Goal: Check status: Check status

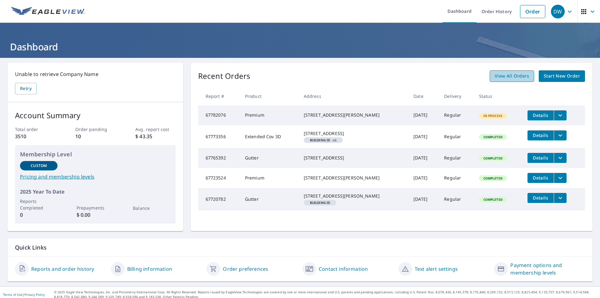
click at [528, 74] on link "View All Orders" at bounding box center [512, 76] width 44 height 12
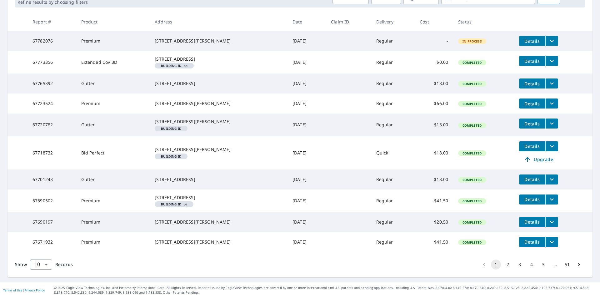
scroll to position [141, 0]
click at [503, 264] on button "2" at bounding box center [508, 264] width 10 height 10
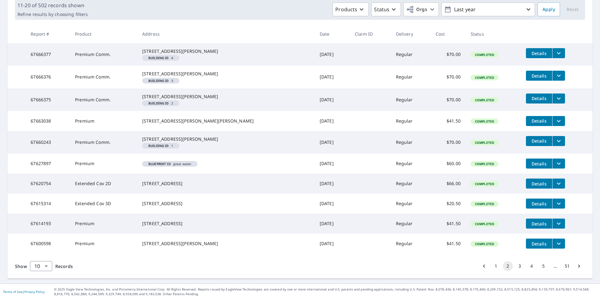
scroll to position [134, 0]
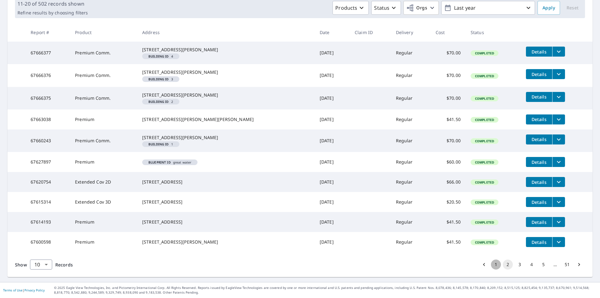
click at [492, 265] on button "1" at bounding box center [496, 264] width 10 height 10
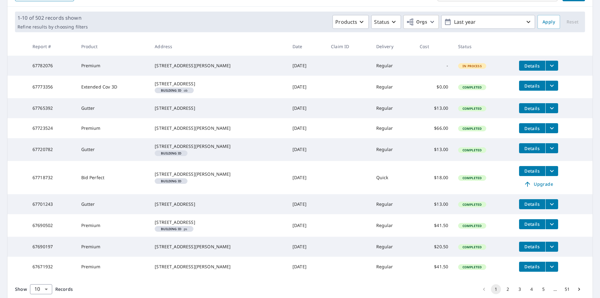
scroll to position [141, 0]
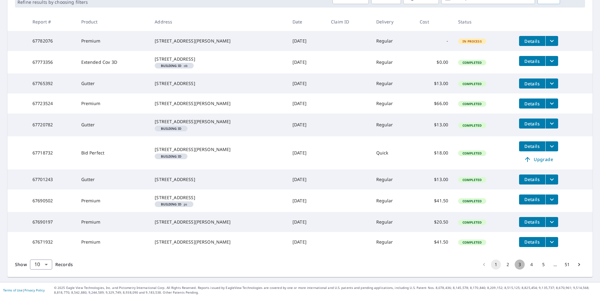
click at [515, 264] on button "3" at bounding box center [520, 264] width 10 height 10
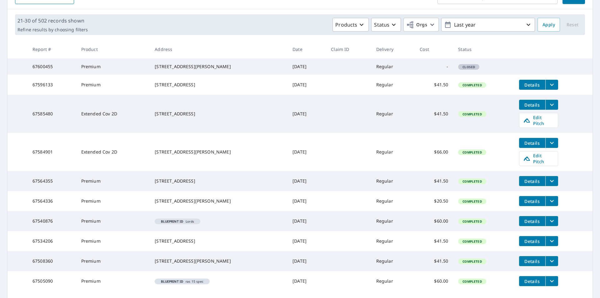
scroll to position [97, 0]
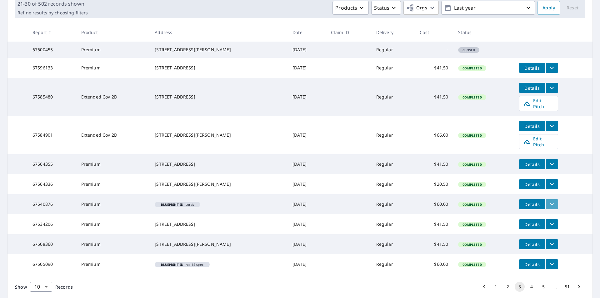
click at [548, 208] on icon "filesDropdownBtn-67540876" at bounding box center [552, 204] width 8 height 8
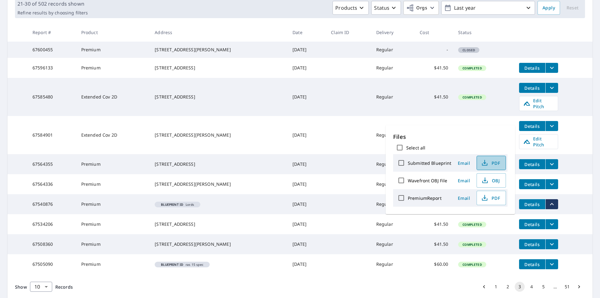
click at [495, 164] on span "PDF" at bounding box center [491, 163] width 20 height 8
